Goal: Task Accomplishment & Management: Complete application form

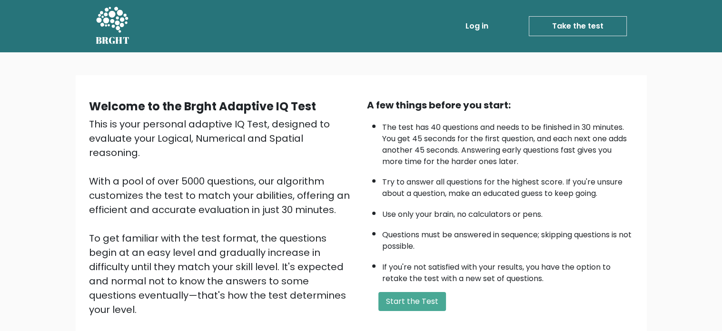
click at [588, 32] on link "Take the test" at bounding box center [578, 26] width 98 height 20
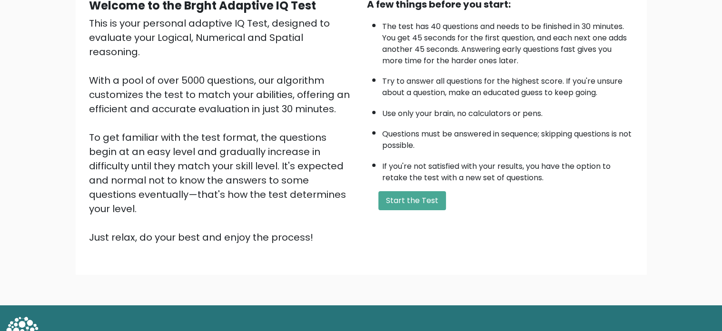
scroll to position [105, 0]
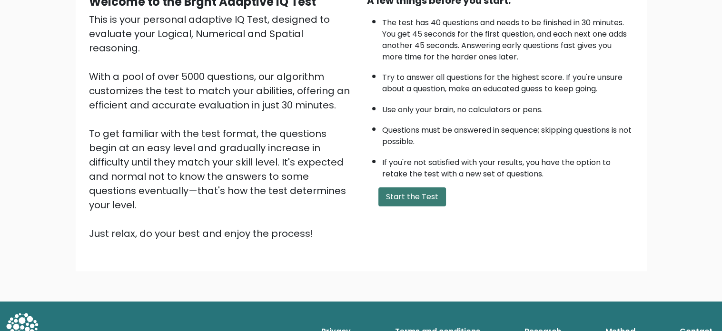
click at [406, 194] on button "Start the Test" at bounding box center [412, 196] width 68 height 19
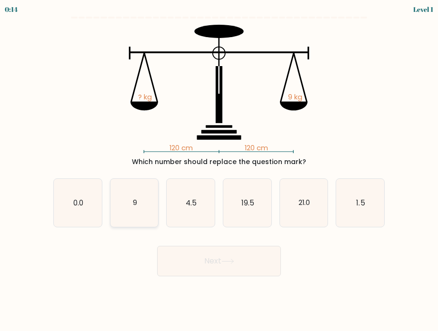
click at [128, 201] on icon "9" at bounding box center [134, 203] width 48 height 48
click at [219, 170] on input "b. 9" at bounding box center [219, 168] width 0 height 5
radio input "true"
click at [207, 261] on button "Next" at bounding box center [219, 261] width 124 height 30
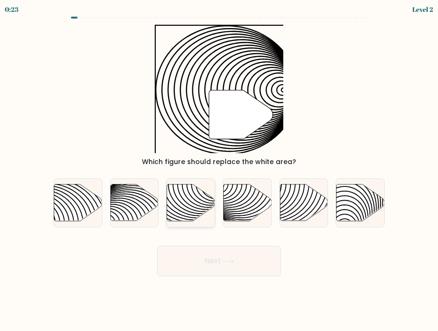
click at [204, 204] on icon at bounding box center [175, 184] width 97 height 97
click at [219, 170] on input "c." at bounding box center [219, 168] width 0 height 5
radio input "true"
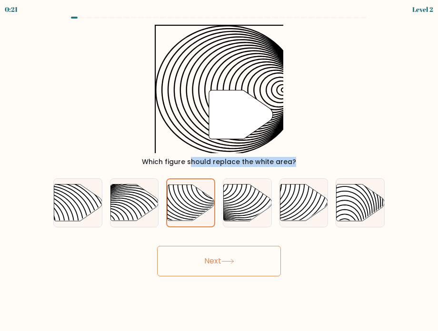
drag, startPoint x: 202, startPoint y: 204, endPoint x: 236, endPoint y: 117, distance: 93.6
click at [236, 117] on form "a." at bounding box center [219, 147] width 438 height 260
click at [216, 271] on button "Next" at bounding box center [219, 261] width 124 height 30
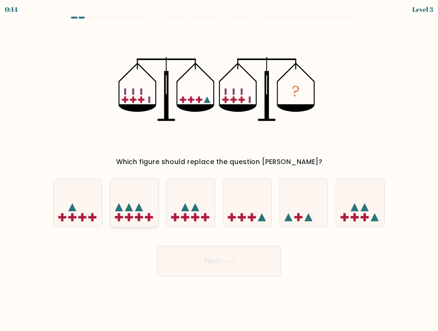
click at [132, 200] on icon at bounding box center [134, 202] width 48 height 39
click at [219, 170] on input "b." at bounding box center [219, 168] width 0 height 5
radio input "true"
click at [203, 254] on button "Next" at bounding box center [219, 261] width 124 height 30
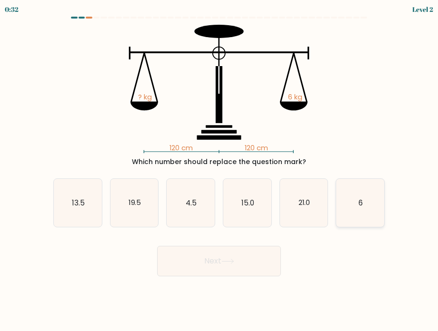
click at [349, 198] on icon "6" at bounding box center [360, 203] width 48 height 48
click at [219, 170] on input "f. 6" at bounding box center [219, 168] width 0 height 5
radio input "true"
click at [262, 255] on button "Next" at bounding box center [219, 261] width 124 height 30
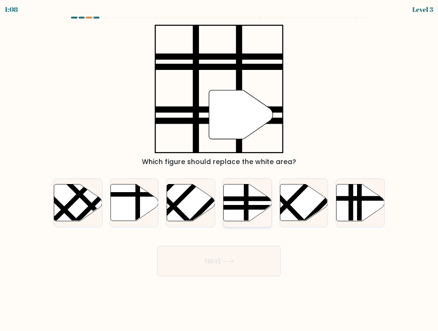
click at [255, 207] on line at bounding box center [231, 207] width 97 height 0
click at [219, 170] on input "d." at bounding box center [219, 168] width 0 height 5
radio input "true"
click at [253, 263] on button "Next" at bounding box center [219, 261] width 124 height 30
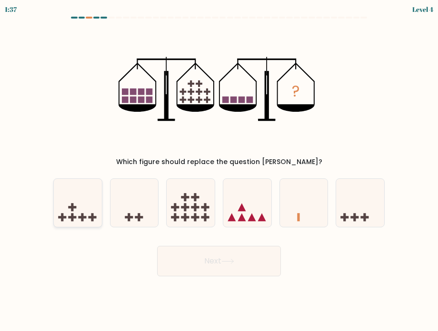
click at [80, 218] on rect at bounding box center [82, 217] width 8 height 2
click at [219, 170] on input "a." at bounding box center [219, 168] width 0 height 5
radio input "true"
click at [202, 266] on button "Next" at bounding box center [219, 261] width 124 height 30
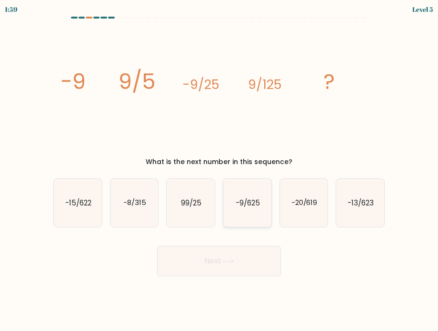
click at [245, 202] on text "-9/625" at bounding box center [247, 202] width 24 height 10
click at [219, 170] on input "d. -9/625" at bounding box center [219, 168] width 0 height 5
radio input "true"
click at [238, 260] on button "Next" at bounding box center [219, 261] width 124 height 30
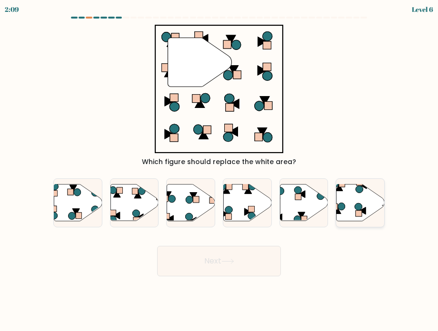
click at [370, 209] on icon at bounding box center [360, 202] width 48 height 37
click at [219, 170] on input "f." at bounding box center [219, 168] width 0 height 5
radio input "true"
click at [245, 272] on button "Next" at bounding box center [219, 261] width 124 height 30
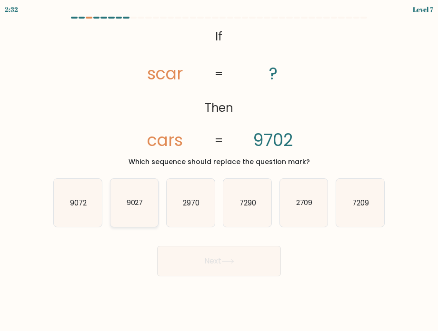
click at [147, 209] on icon "9027" at bounding box center [134, 203] width 48 height 48
click at [219, 170] on input "b. 9027" at bounding box center [219, 168] width 0 height 5
radio input "true"
click at [255, 260] on button "Next" at bounding box center [219, 261] width 124 height 30
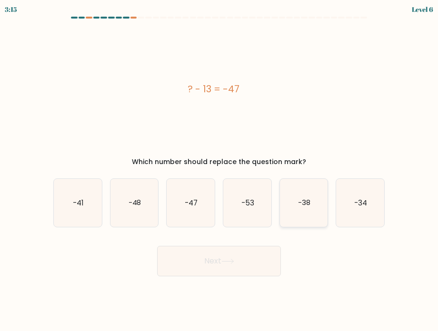
click at [306, 213] on icon "-38" at bounding box center [304, 203] width 48 height 48
click at [219, 170] on input "e. -38" at bounding box center [219, 168] width 0 height 5
radio input "true"
click at [246, 266] on button "Next" at bounding box center [219, 261] width 124 height 30
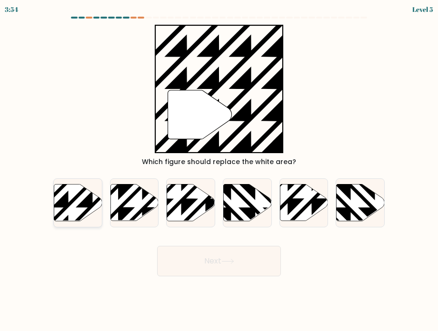
click at [72, 194] on icon at bounding box center [78, 202] width 48 height 37
click at [219, 170] on input "a." at bounding box center [219, 168] width 0 height 5
radio input "true"
click at [260, 266] on button "Next" at bounding box center [219, 261] width 124 height 30
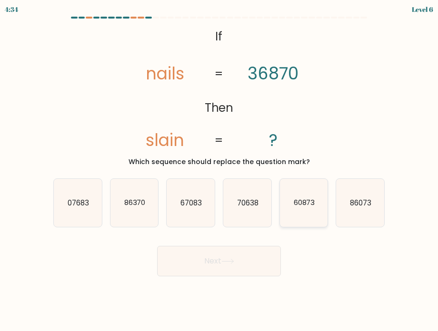
click at [316, 199] on icon "60873" at bounding box center [304, 203] width 48 height 48
click at [219, 170] on input "e. 60873" at bounding box center [219, 168] width 0 height 5
radio input "true"
click at [237, 262] on button "Next" at bounding box center [219, 261] width 124 height 30
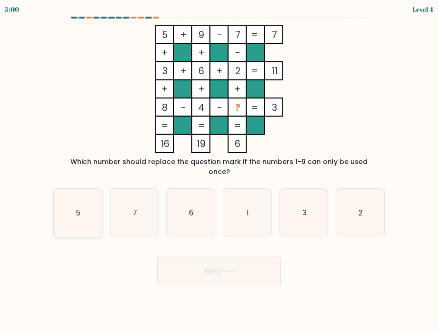
drag, startPoint x: 80, startPoint y: 203, endPoint x: 153, endPoint y: 221, distance: 75.0
click at [80, 203] on icon "5" at bounding box center [78, 213] width 48 height 48
click at [219, 170] on input "a. 5" at bounding box center [219, 168] width 0 height 5
radio input "true"
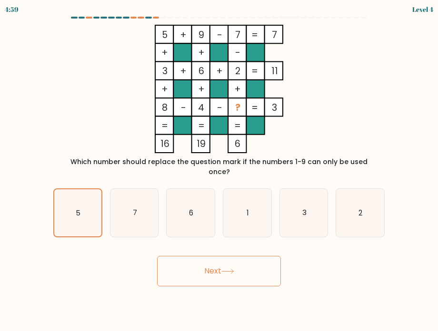
click at [205, 256] on button "Next" at bounding box center [219, 271] width 124 height 30
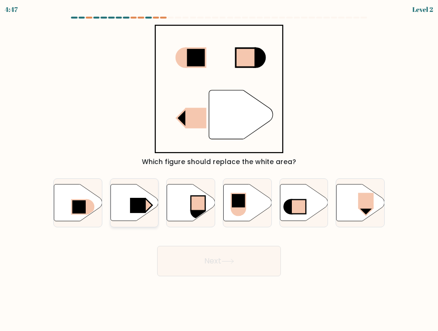
click at [138, 213] on rect at bounding box center [138, 205] width 16 height 15
click at [219, 170] on input "b." at bounding box center [219, 168] width 0 height 5
radio input "true"
click at [162, 244] on div "Next" at bounding box center [219, 258] width 343 height 38
click at [171, 256] on button "Next" at bounding box center [219, 261] width 124 height 30
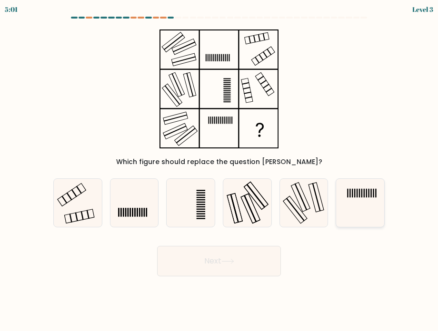
click at [360, 209] on icon at bounding box center [360, 203] width 48 height 48
click at [219, 170] on input "f." at bounding box center [219, 168] width 0 height 5
radio input "true"
click at [236, 261] on button "Next" at bounding box center [219, 261] width 124 height 30
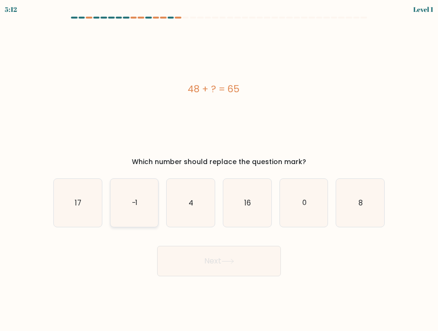
drag, startPoint x: 93, startPoint y: 207, endPoint x: 115, endPoint y: 220, distance: 26.0
click at [93, 207] on icon "17" at bounding box center [78, 203] width 48 height 48
click at [219, 170] on input "a. 17" at bounding box center [219, 168] width 0 height 5
radio input "true"
click at [211, 260] on button "Next" at bounding box center [219, 261] width 124 height 30
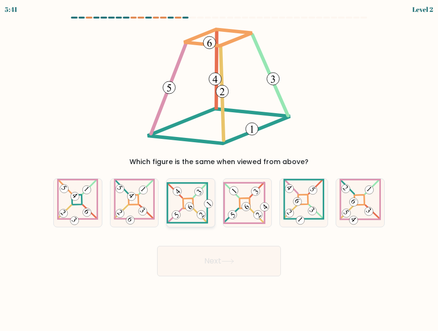
click at [187, 215] on icon at bounding box center [191, 202] width 48 height 41
click at [219, 170] on input "c." at bounding box center [219, 168] width 0 height 5
radio input "true"
click at [210, 255] on button "Next" at bounding box center [219, 261] width 124 height 30
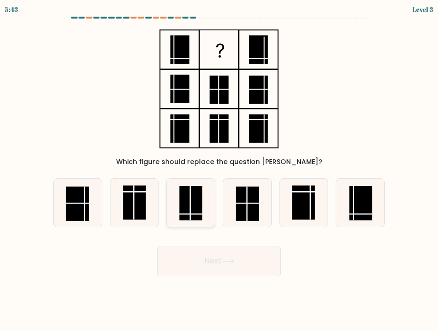
click at [190, 191] on icon at bounding box center [191, 203] width 48 height 48
click at [219, 170] on input "c." at bounding box center [219, 168] width 0 height 5
radio input "true"
click at [234, 264] on icon at bounding box center [227, 261] width 13 height 5
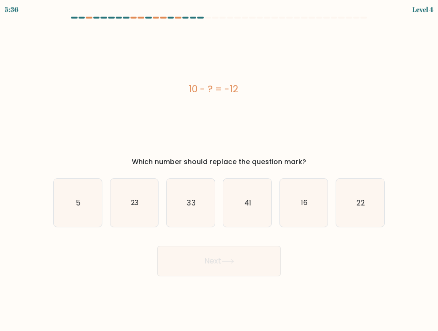
drag, startPoint x: 189, startPoint y: 89, endPoint x: 250, endPoint y: 89, distance: 60.9
click at [250, 89] on div "10 - ? = -12" at bounding box center [213, 89] width 320 height 14
copy div "10 - ? = -12"
click at [352, 199] on icon "22" at bounding box center [360, 203] width 48 height 48
click at [219, 170] on input "f. 22" at bounding box center [219, 168] width 0 height 5
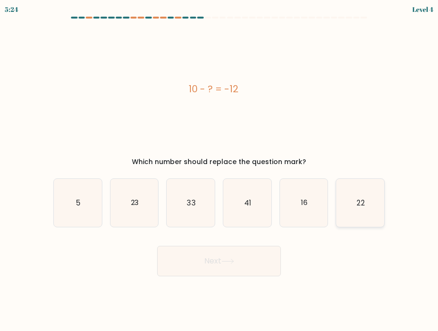
radio input "true"
click at [268, 255] on button "Next" at bounding box center [219, 261] width 124 height 30
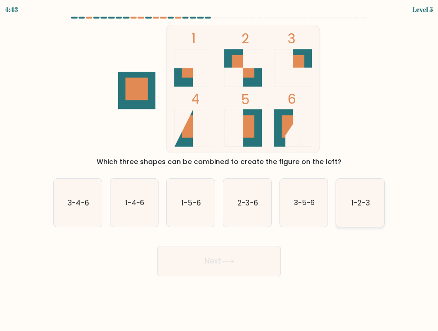
click at [358, 223] on icon "1-2-3" at bounding box center [360, 203] width 48 height 48
click at [219, 170] on input "f. 1-2-3" at bounding box center [219, 168] width 0 height 5
radio input "true"
click at [233, 266] on button "Next" at bounding box center [219, 261] width 124 height 30
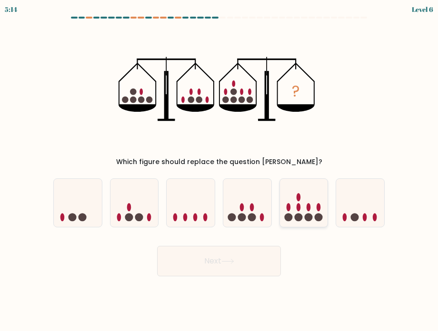
click at [325, 211] on icon at bounding box center [304, 202] width 48 height 39
click at [219, 170] on input "e." at bounding box center [219, 168] width 0 height 5
radio input "true"
click at [247, 262] on button "Next" at bounding box center [219, 261] width 124 height 30
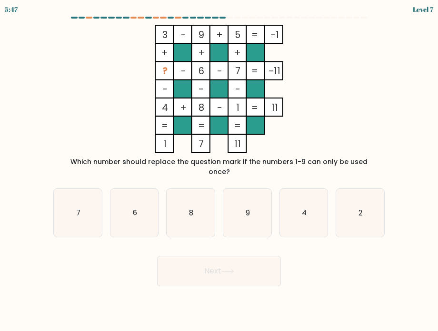
drag, startPoint x: 65, startPoint y: 162, endPoint x: 375, endPoint y: 160, distance: 310.2
click at [375, 160] on div "Which number should replace the question mark if the numbers 1-9 can only be us…" at bounding box center [219, 167] width 320 height 20
copy div "Which number should replace the question mark if the numbers 1-9 can only be us…"
drag, startPoint x: 381, startPoint y: 203, endPoint x: 372, endPoint y: 208, distance: 10.9
click at [381, 203] on icon "2" at bounding box center [360, 213] width 48 height 48
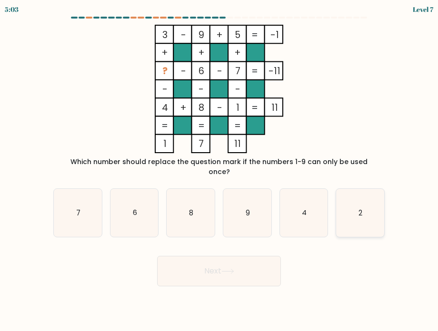
click at [219, 170] on input "f. 2" at bounding box center [219, 168] width 0 height 5
radio input "true"
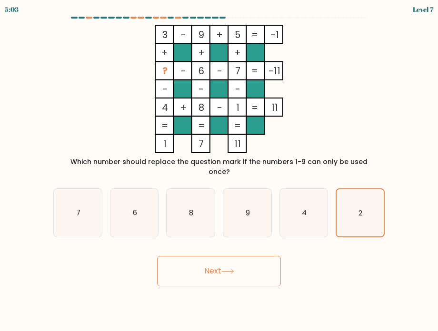
click at [249, 256] on button "Next" at bounding box center [219, 271] width 124 height 30
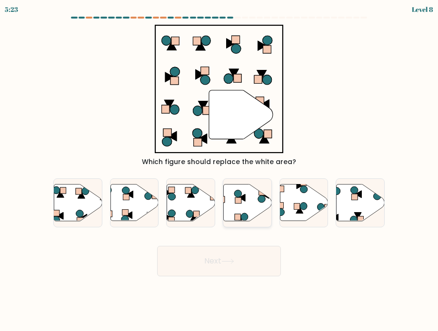
click at [265, 197] on icon at bounding box center [247, 203] width 48 height 38
click at [219, 170] on input "d." at bounding box center [219, 168] width 0 height 5
radio input "true"
click at [229, 261] on icon at bounding box center [227, 261] width 13 height 5
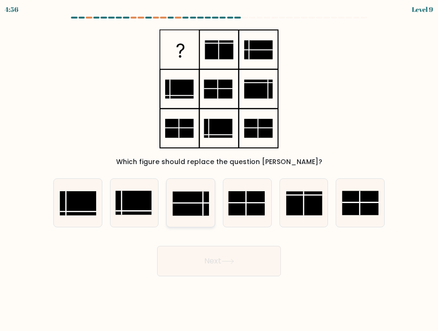
click at [202, 209] on rect at bounding box center [191, 204] width 36 height 24
click at [219, 170] on input "c." at bounding box center [219, 168] width 0 height 5
radio input "true"
click at [202, 252] on button "Next" at bounding box center [219, 261] width 124 height 30
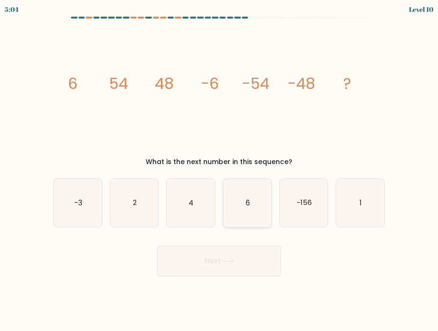
click at [255, 204] on icon "6" at bounding box center [247, 203] width 48 height 48
click at [219, 170] on input "d. 6" at bounding box center [219, 168] width 0 height 5
radio input "true"
click at [233, 261] on icon at bounding box center [227, 261] width 11 height 4
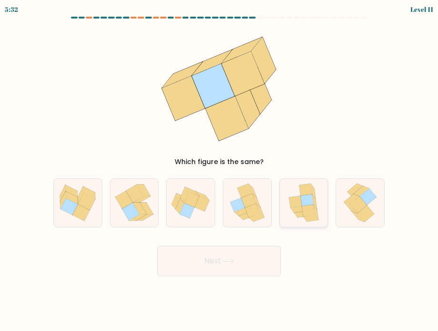
click at [299, 204] on icon at bounding box center [295, 202] width 13 height 12
click at [219, 170] on input "e." at bounding box center [219, 168] width 0 height 5
radio input "true"
click at [238, 257] on button "Next" at bounding box center [219, 261] width 124 height 30
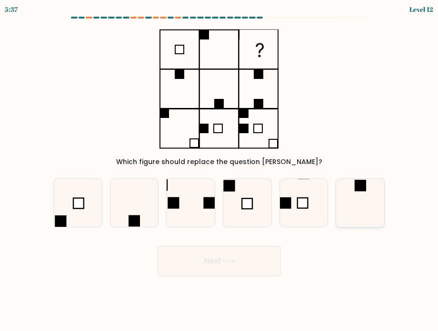
drag, startPoint x: 368, startPoint y: 203, endPoint x: 257, endPoint y: 266, distance: 127.4
click at [367, 205] on icon at bounding box center [360, 203] width 48 height 48
click at [219, 170] on input "f." at bounding box center [219, 168] width 0 height 5
radio input "true"
click at [246, 264] on button "Next" at bounding box center [219, 261] width 124 height 30
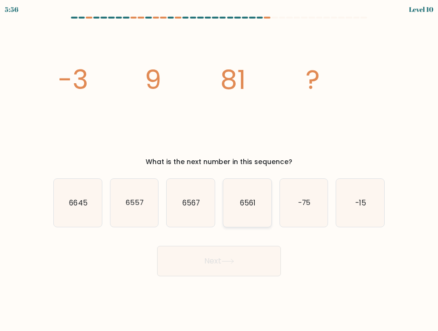
click at [247, 199] on text "6561" at bounding box center [248, 202] width 16 height 10
click at [219, 170] on input "d. 6561" at bounding box center [219, 168] width 0 height 5
radio input "true"
click at [234, 260] on icon at bounding box center [227, 261] width 13 height 5
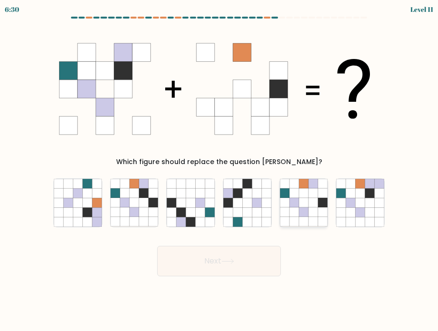
click at [282, 209] on icon at bounding box center [285, 212] width 10 height 10
click at [219, 170] on input "e." at bounding box center [219, 168] width 0 height 5
radio input "true"
click at [234, 264] on icon at bounding box center [227, 261] width 13 height 5
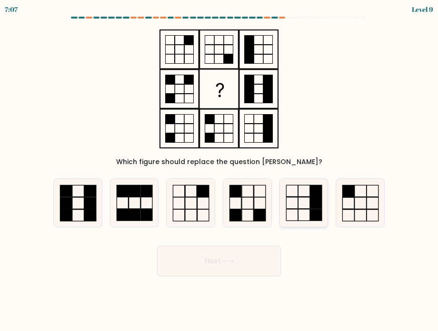
click at [319, 220] on rect at bounding box center [316, 214] width 12 height 11
click at [219, 170] on input "e." at bounding box center [219, 168] width 0 height 5
radio input "true"
click at [234, 272] on button "Next" at bounding box center [219, 261] width 124 height 30
click at [237, 265] on button "Next" at bounding box center [219, 261] width 124 height 30
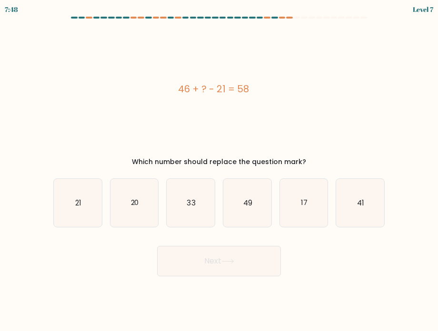
drag, startPoint x: 176, startPoint y: 88, endPoint x: 254, endPoint y: 88, distance: 78.0
click at [254, 88] on div "46 + ? - 21 = 58" at bounding box center [213, 89] width 320 height 14
copy div "46 + ? - 21 = 58"
click at [183, 199] on icon "33" at bounding box center [191, 203] width 48 height 48
click at [219, 170] on input "c. 33" at bounding box center [219, 168] width 0 height 5
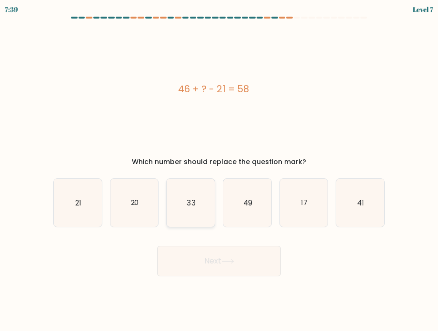
radio input "true"
click at [202, 254] on button "Next" at bounding box center [219, 261] width 124 height 30
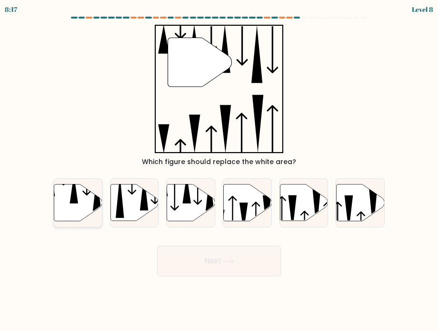
click at [91, 208] on icon at bounding box center [78, 202] width 48 height 37
click at [219, 170] on input "a." at bounding box center [219, 168] width 0 height 5
radio input "true"
click at [200, 271] on button "Next" at bounding box center [219, 261] width 124 height 30
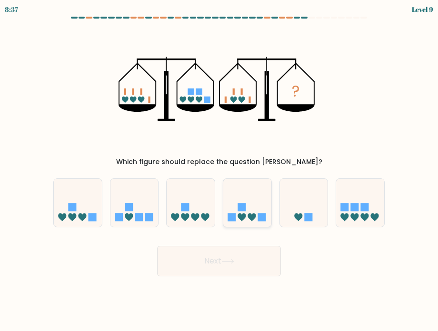
click at [244, 213] on icon at bounding box center [247, 202] width 48 height 39
click at [219, 170] on input "d." at bounding box center [219, 168] width 0 height 5
radio input "true"
click at [236, 267] on button "Next" at bounding box center [219, 261] width 124 height 30
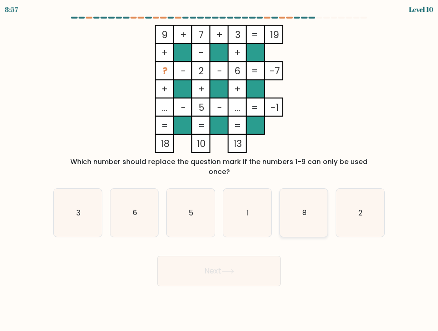
click at [296, 192] on icon "8" at bounding box center [304, 213] width 48 height 48
click at [219, 170] on input "e. 8" at bounding box center [219, 168] width 0 height 5
radio input "true"
click at [209, 256] on button "Next" at bounding box center [219, 271] width 124 height 30
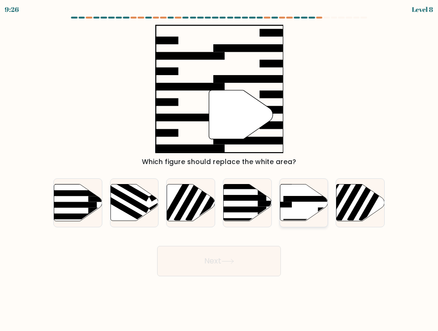
click at [293, 197] on rect at bounding box center [309, 199] width 52 height 6
click at [219, 170] on input "e." at bounding box center [219, 168] width 0 height 5
radio input "true"
click at [206, 248] on button "Next" at bounding box center [219, 261] width 124 height 30
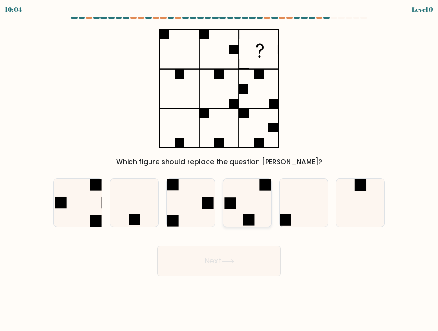
click at [243, 196] on icon at bounding box center [247, 203] width 48 height 48
click at [219, 170] on input "d." at bounding box center [219, 168] width 0 height 5
radio input "true"
click at [211, 260] on button "Next" at bounding box center [219, 261] width 124 height 30
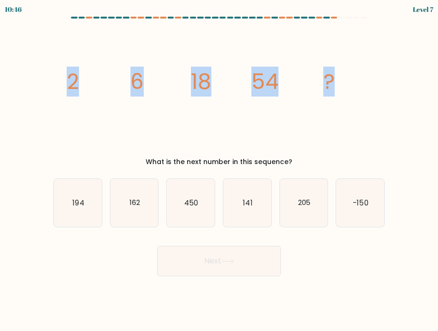
drag, startPoint x: 68, startPoint y: 78, endPoint x: 333, endPoint y: 86, distance: 265.6
click at [333, 86] on g "2 6 18 54 ?" at bounding box center [201, 82] width 268 height 30
copy g "2 6 18 54 ?"
click at [143, 120] on icon "image/svg+xml 2 6 18 54 ?" at bounding box center [219, 89] width 320 height 128
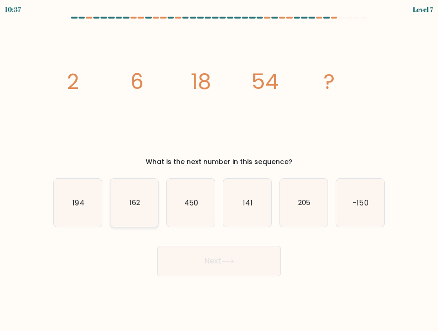
click at [141, 211] on icon "162" at bounding box center [134, 203] width 48 height 48
click at [219, 170] on input "b. 162" at bounding box center [219, 168] width 0 height 5
radio input "true"
click at [193, 256] on button "Next" at bounding box center [219, 261] width 124 height 30
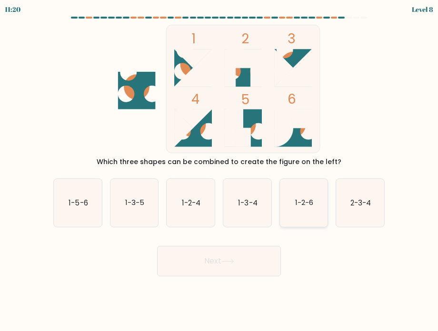
click at [291, 196] on icon "1-2-6" at bounding box center [304, 203] width 48 height 48
click at [219, 170] on input "e. 1-2-6" at bounding box center [219, 168] width 0 height 5
radio input "true"
drag, startPoint x: 231, startPoint y: 284, endPoint x: 240, endPoint y: 262, distance: 23.2
click at [231, 283] on body "11:19 Level 8" at bounding box center [219, 165] width 438 height 331
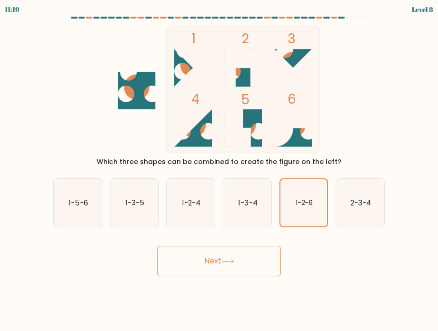
click at [241, 258] on button "Next" at bounding box center [219, 261] width 124 height 30
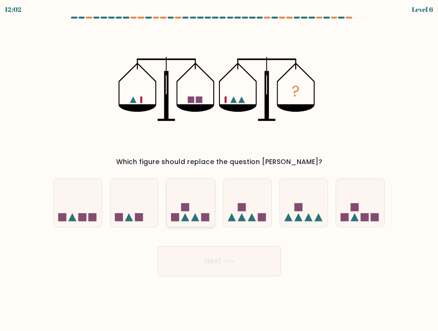
click at [201, 212] on icon at bounding box center [191, 202] width 48 height 39
click at [219, 170] on input "c." at bounding box center [219, 168] width 0 height 5
radio input "true"
click at [220, 251] on button "Next" at bounding box center [219, 261] width 124 height 30
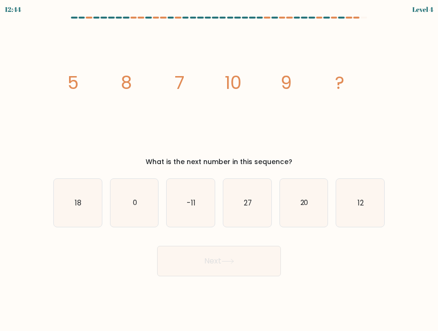
drag, startPoint x: 71, startPoint y: 81, endPoint x: 347, endPoint y: 95, distance: 276.3
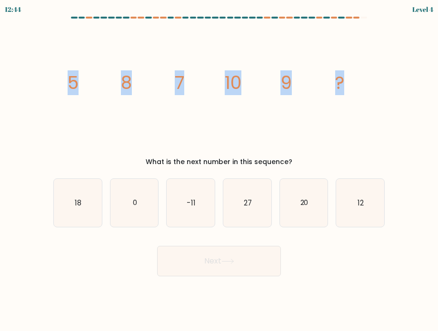
click at [347, 95] on icon "image/svg+xml 5 8 7 10 9 ?" at bounding box center [219, 89] width 320 height 128
copy g "5 8 7 10 9 ?"
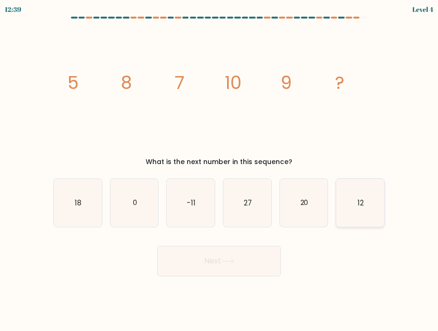
click at [359, 208] on icon "12" at bounding box center [360, 203] width 48 height 48
click at [219, 170] on input "f. 12" at bounding box center [219, 168] width 0 height 5
radio input "true"
click at [228, 280] on body "12:38 Level 4" at bounding box center [219, 165] width 438 height 331
click at [225, 258] on button "Next" at bounding box center [219, 261] width 124 height 30
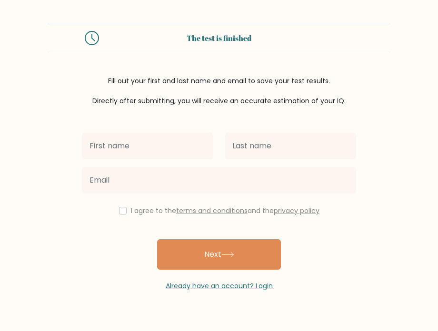
click at [170, 133] on input "text" at bounding box center [147, 146] width 131 height 27
type input "Nikko"
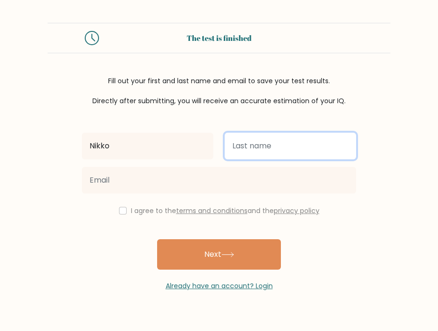
click at [234, 151] on input "text" at bounding box center [290, 146] width 131 height 27
type input "Ayubo"
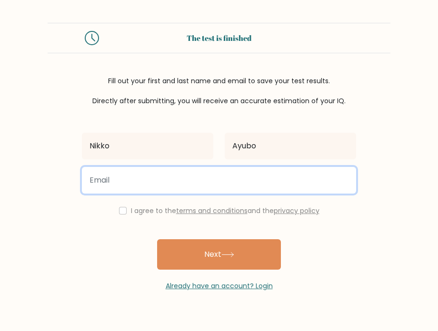
click at [216, 182] on input "email" at bounding box center [219, 180] width 274 height 27
type input "ken050690@gmail.com"
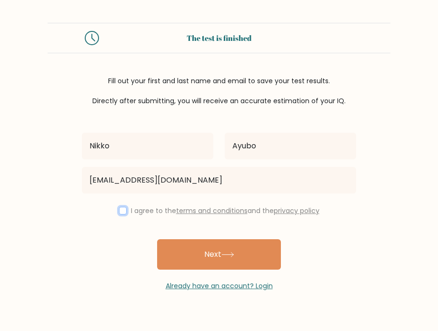
click at [121, 213] on input "checkbox" at bounding box center [123, 211] width 8 height 8
checkbox input "true"
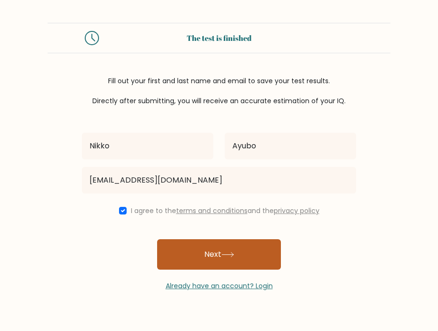
click at [231, 257] on button "Next" at bounding box center [219, 254] width 124 height 30
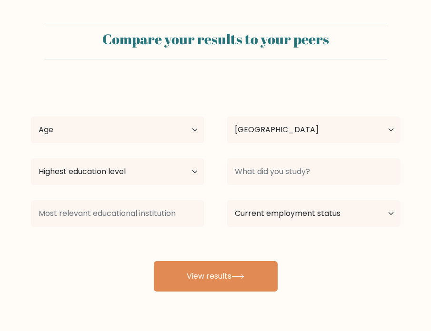
select select "PH"
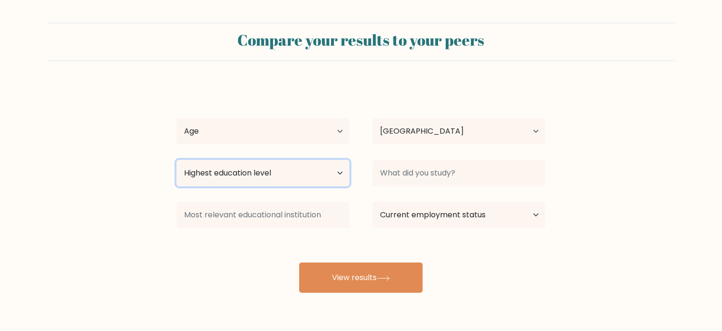
click at [321, 177] on select "Highest education level No schooling Primary Lower Secondary Upper Secondary Oc…" at bounding box center [263, 173] width 173 height 27
select select "upper_secondary"
click at [177, 160] on select "Highest education level No schooling Primary Lower Secondary Upper Secondary Oc…" at bounding box center [263, 173] width 173 height 27
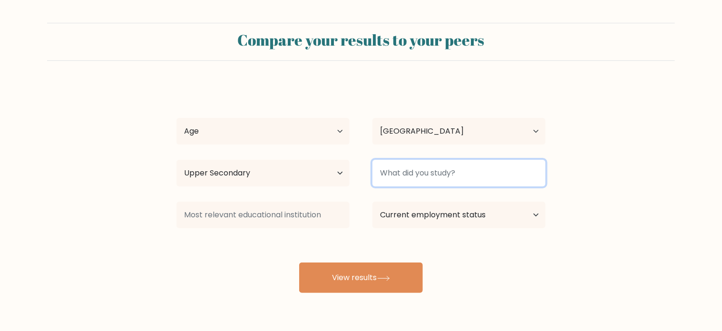
click at [430, 178] on input at bounding box center [459, 173] width 173 height 27
click at [388, 173] on input at bounding box center [459, 173] width 173 height 27
type input "N/A"
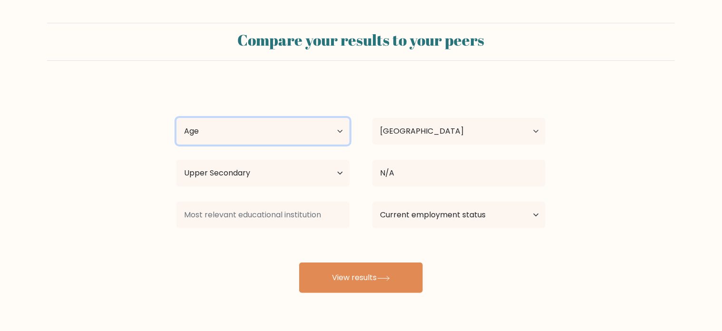
click at [347, 129] on select "Age Under [DEMOGRAPHIC_DATA] [DEMOGRAPHIC_DATA] [DEMOGRAPHIC_DATA] [DEMOGRAPHIC…" at bounding box center [263, 131] width 173 height 27
select select "35_44"
click at [177, 118] on select "Age Under [DEMOGRAPHIC_DATA] [DEMOGRAPHIC_DATA] [DEMOGRAPHIC_DATA] [DEMOGRAPHIC…" at bounding box center [263, 131] width 173 height 27
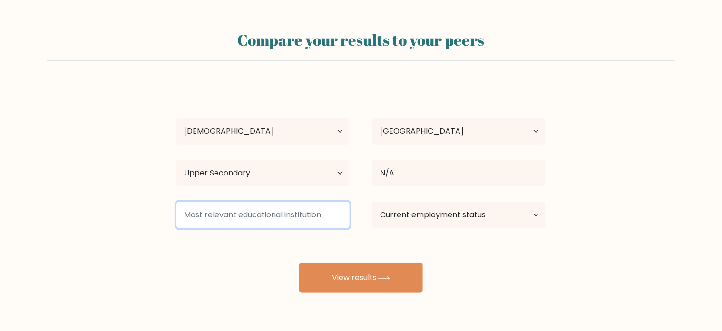
click at [255, 221] on input at bounding box center [263, 215] width 173 height 27
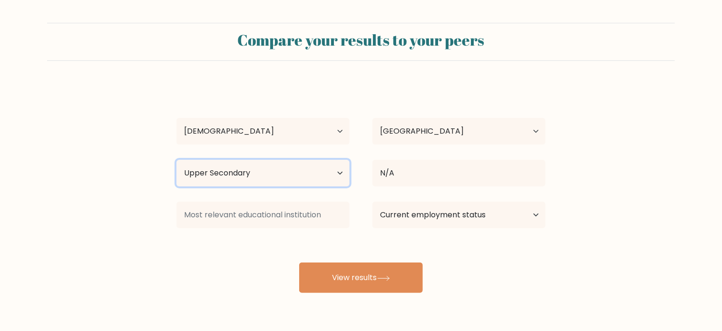
click at [297, 177] on select "Highest education level No schooling Primary Lower Secondary Upper Secondary Oc…" at bounding box center [263, 173] width 173 height 27
click at [298, 167] on select "Highest education level No schooling Primary Lower Secondary Upper Secondary Oc…" at bounding box center [263, 173] width 173 height 27
drag, startPoint x: 321, startPoint y: 170, endPoint x: 312, endPoint y: 183, distance: 16.1
click at [321, 170] on select "Highest education level No schooling Primary Lower Secondary Upper Secondary Oc…" at bounding box center [263, 173] width 173 height 27
select select "lower_secondary"
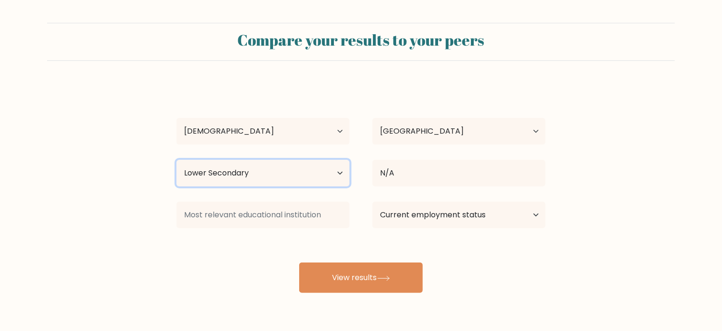
click at [177, 160] on select "Highest education level No schooling Primary Lower Secondary Upper Secondary Oc…" at bounding box center [263, 173] width 173 height 27
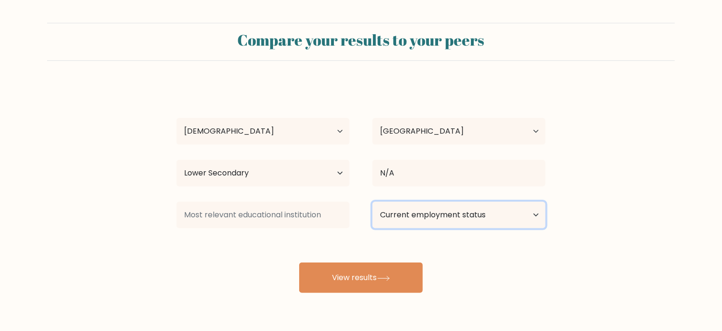
click at [407, 215] on select "Current employment status Employed Student Retired Other / prefer not to answer" at bounding box center [459, 215] width 173 height 27
select select "other"
click at [373, 202] on select "Current employment status Employed Student Retired Other / prefer not to answer" at bounding box center [459, 215] width 173 height 27
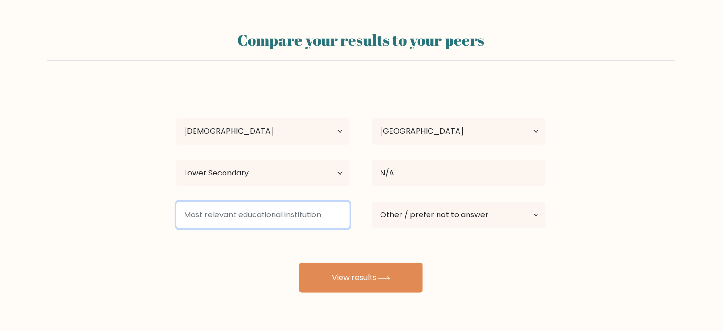
click at [272, 213] on input at bounding box center [263, 215] width 173 height 27
type input "n"
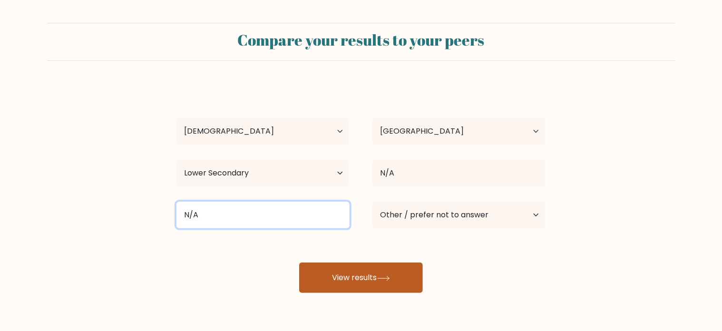
type input "N/A"
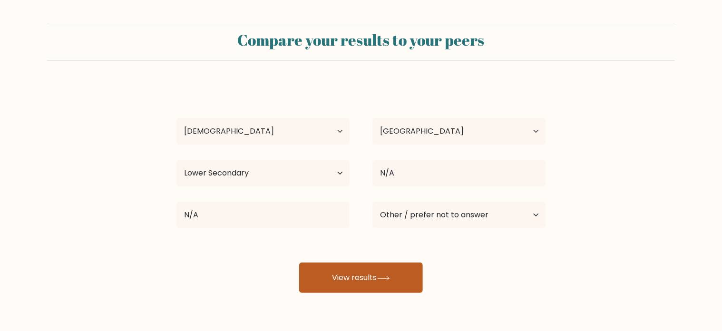
click at [379, 283] on button "View results" at bounding box center [361, 278] width 124 height 30
